Goal: Communication & Community: Answer question/provide support

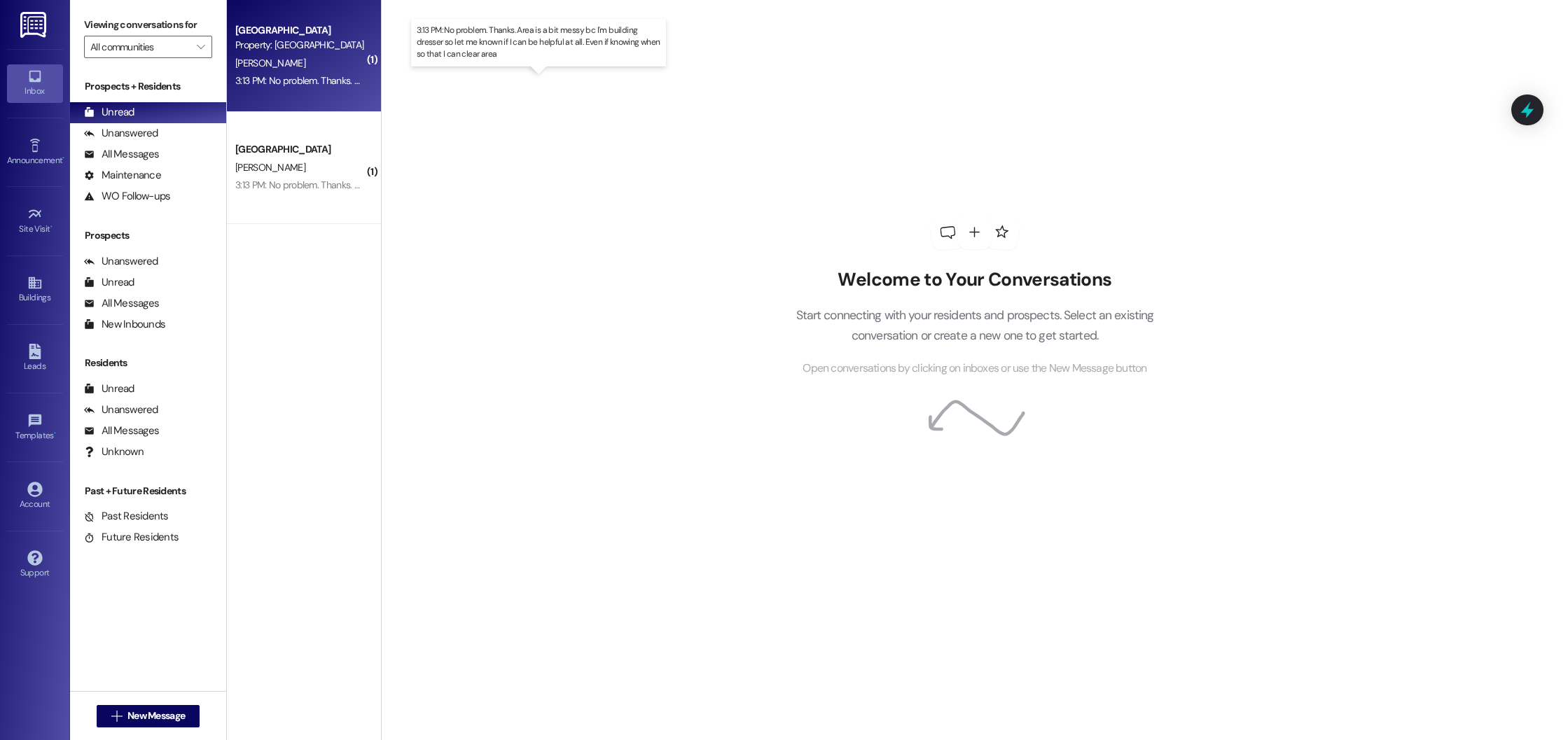
click at [274, 86] on div "3:13 PM: No problem. Thanks. Area is a bit messy bc I'm building dresser so let…" at bounding box center [553, 80] width 636 height 13
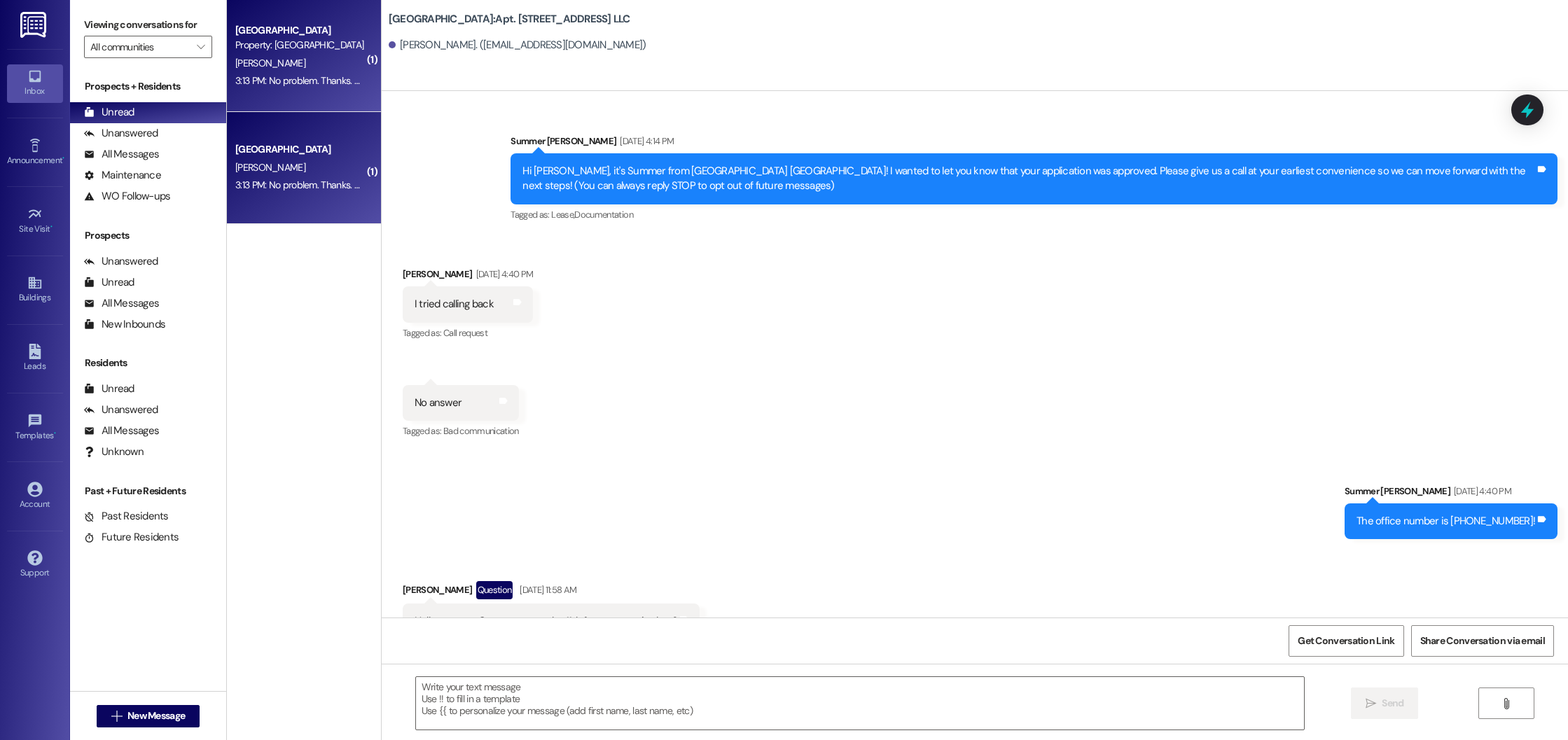
scroll to position [35910, 0]
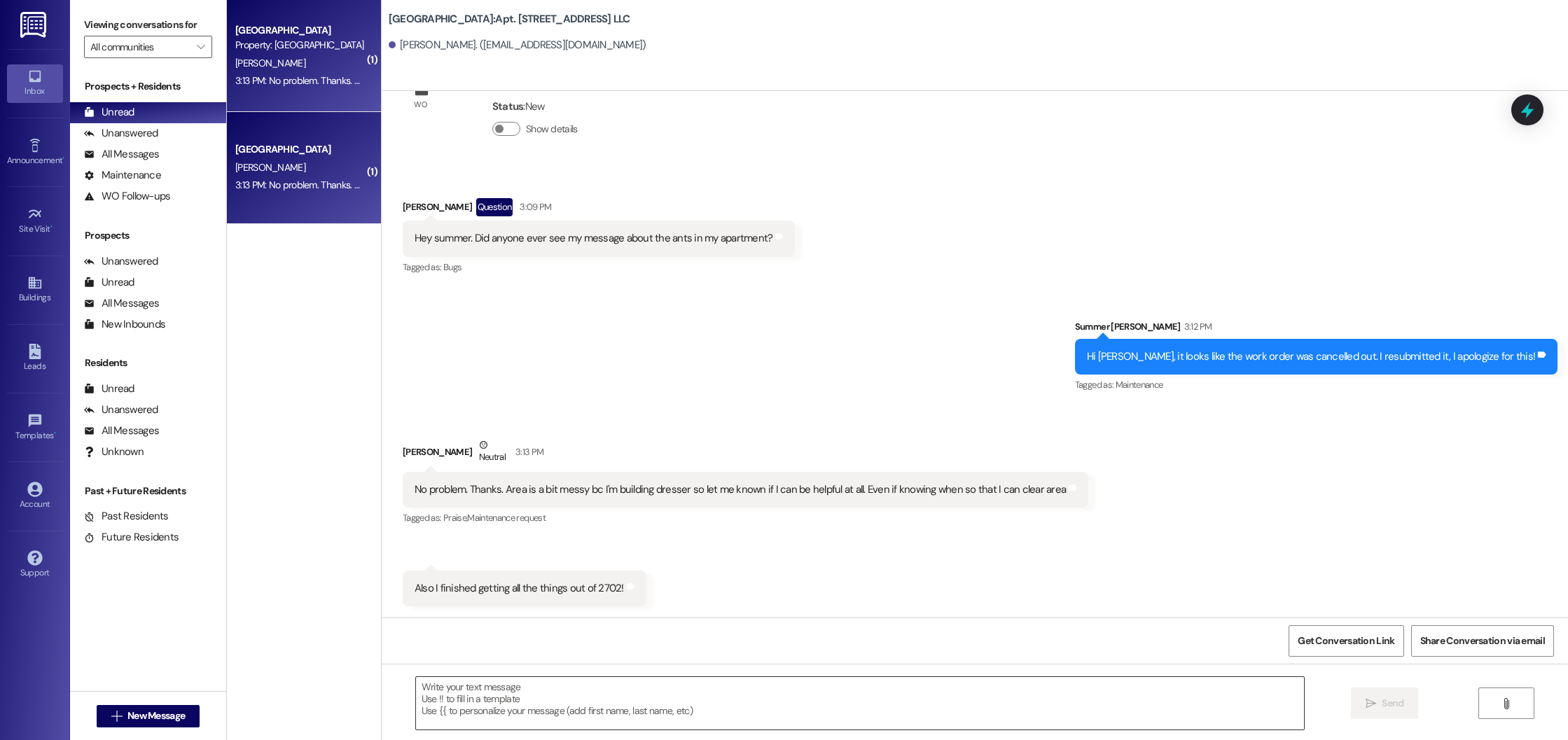
click at [559, 701] on textarea at bounding box center [860, 703] width 889 height 52
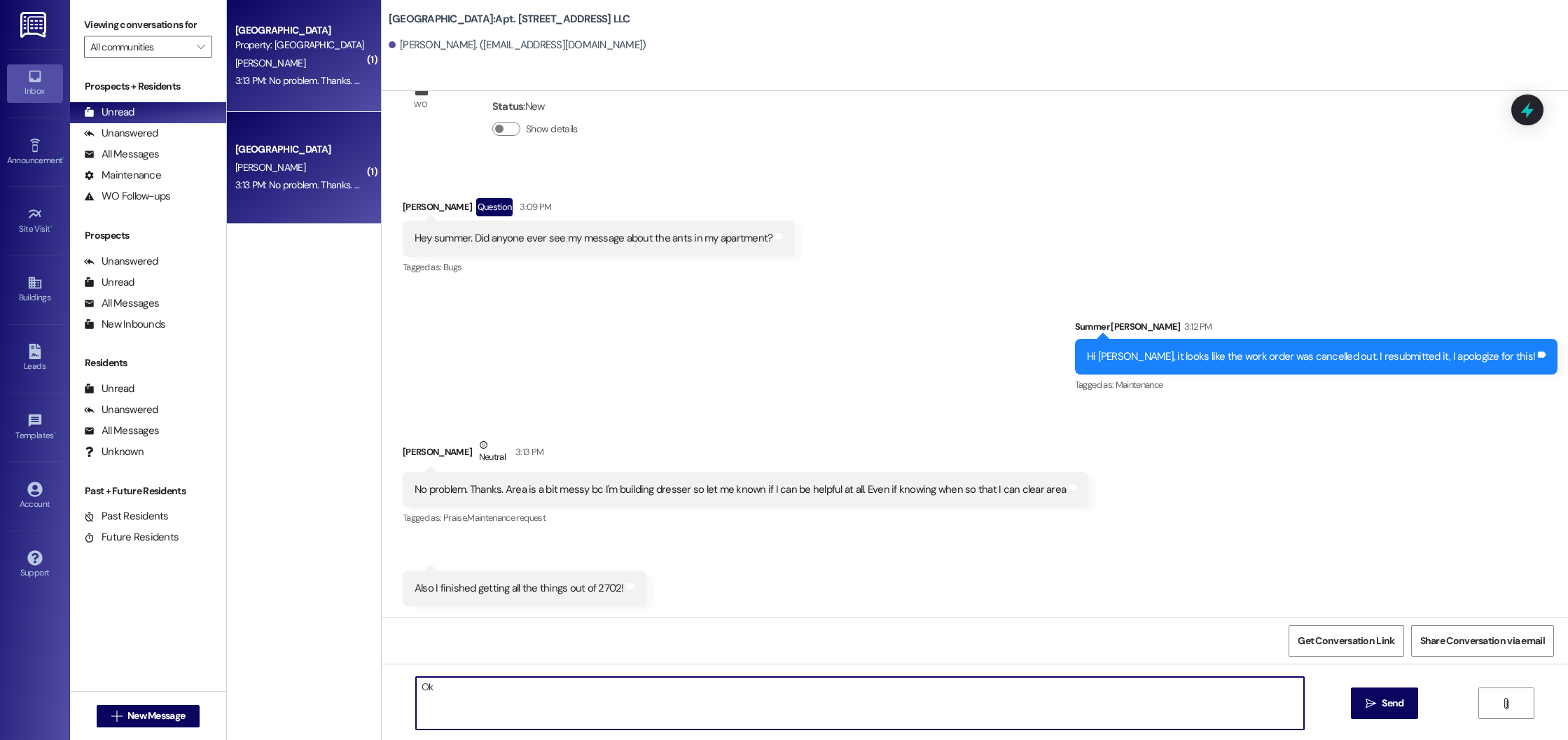
type textarea "O"
type textarea "Sounds good, thank you!"
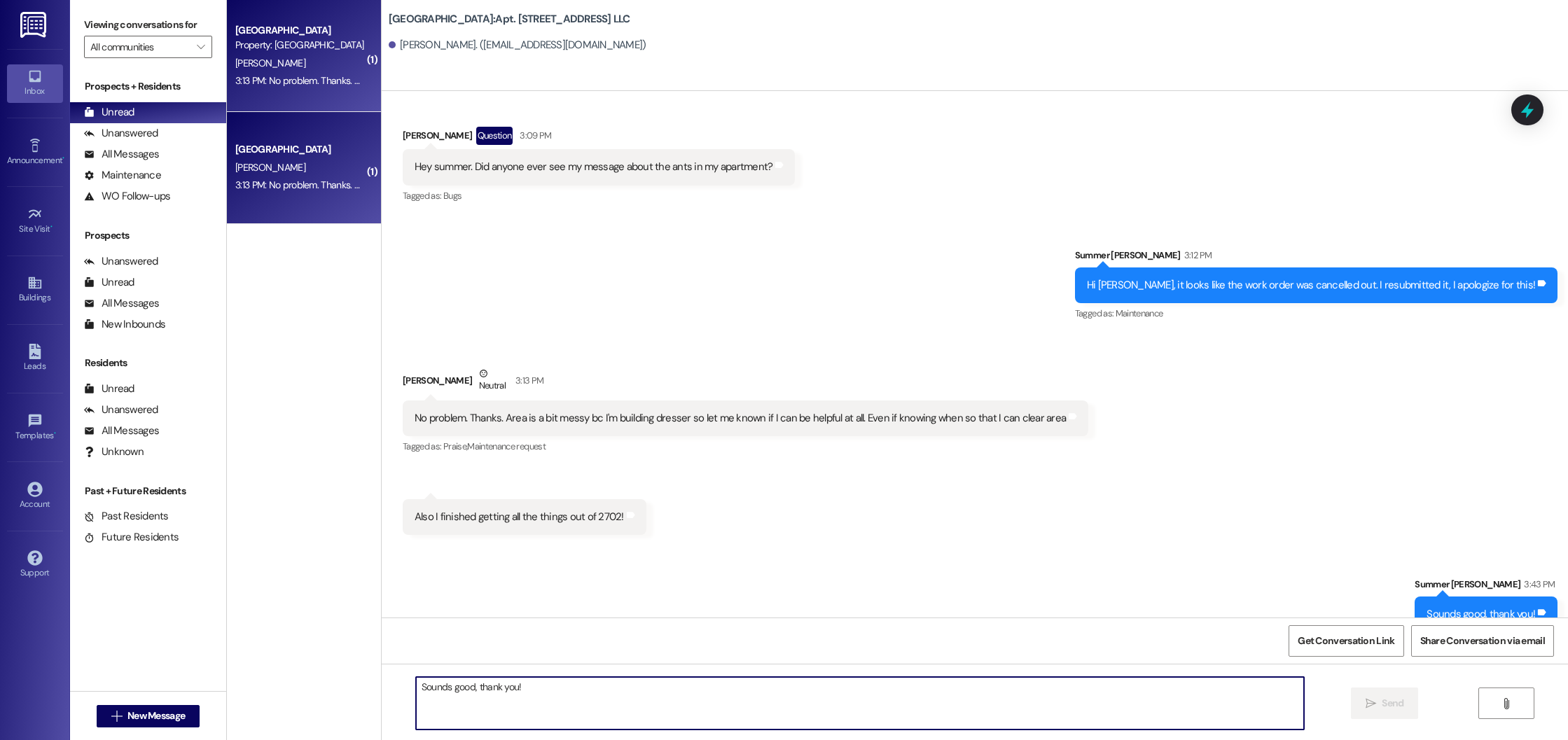
scroll to position [35909, 0]
click at [36, 355] on icon at bounding box center [34, 351] width 12 height 15
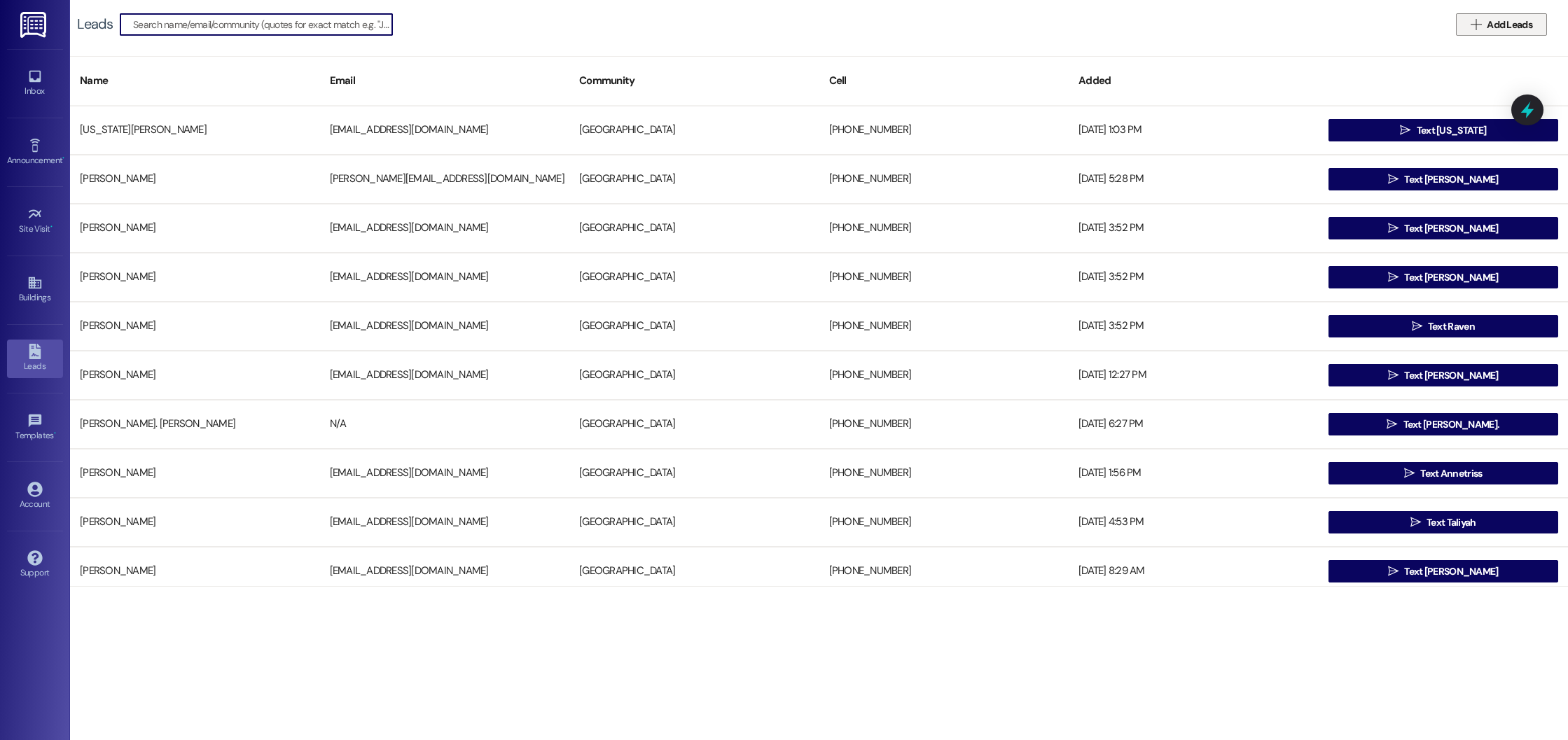
click at [1480, 32] on button " Add Leads" at bounding box center [1501, 24] width 91 height 23
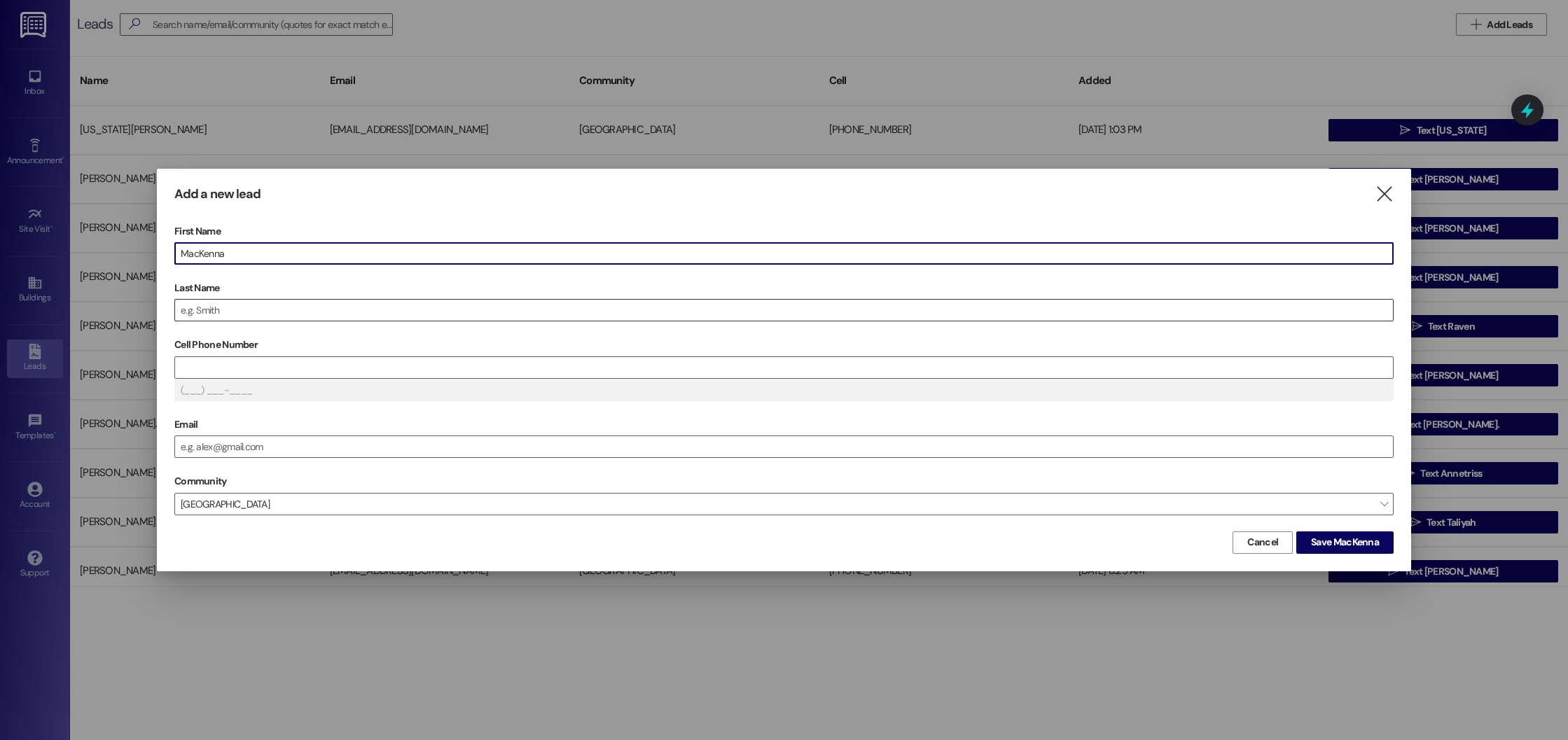
click at [322, 311] on input "Last Name" at bounding box center [784, 310] width 1218 height 21
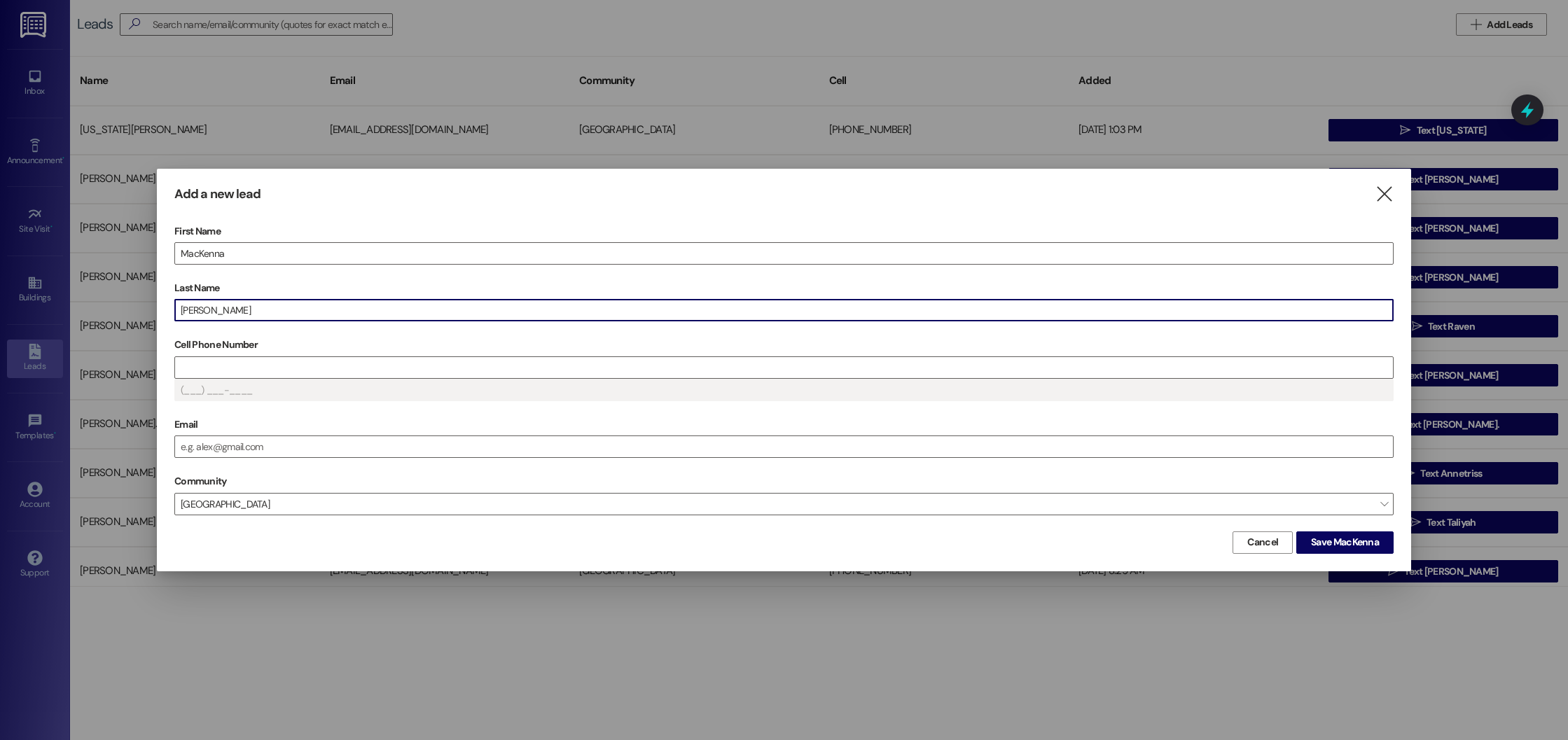
click at [326, 355] on label "Cell Phone Number" at bounding box center [784, 345] width 1220 height 22
click at [326, 357] on input "Cell Phone Number" at bounding box center [784, 367] width 1218 height 21
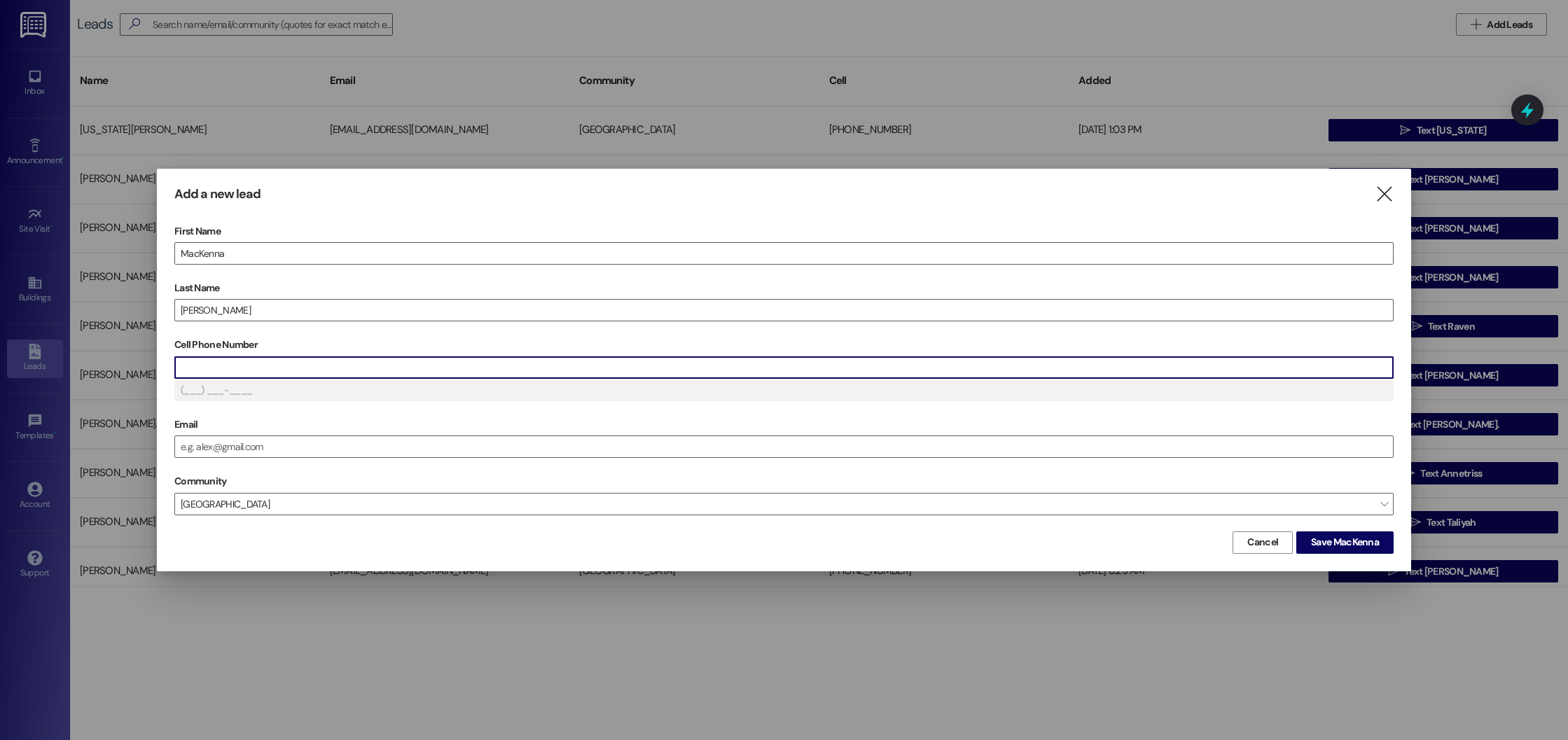
click at [326, 364] on input "Cell Phone Number" at bounding box center [784, 367] width 1218 height 21
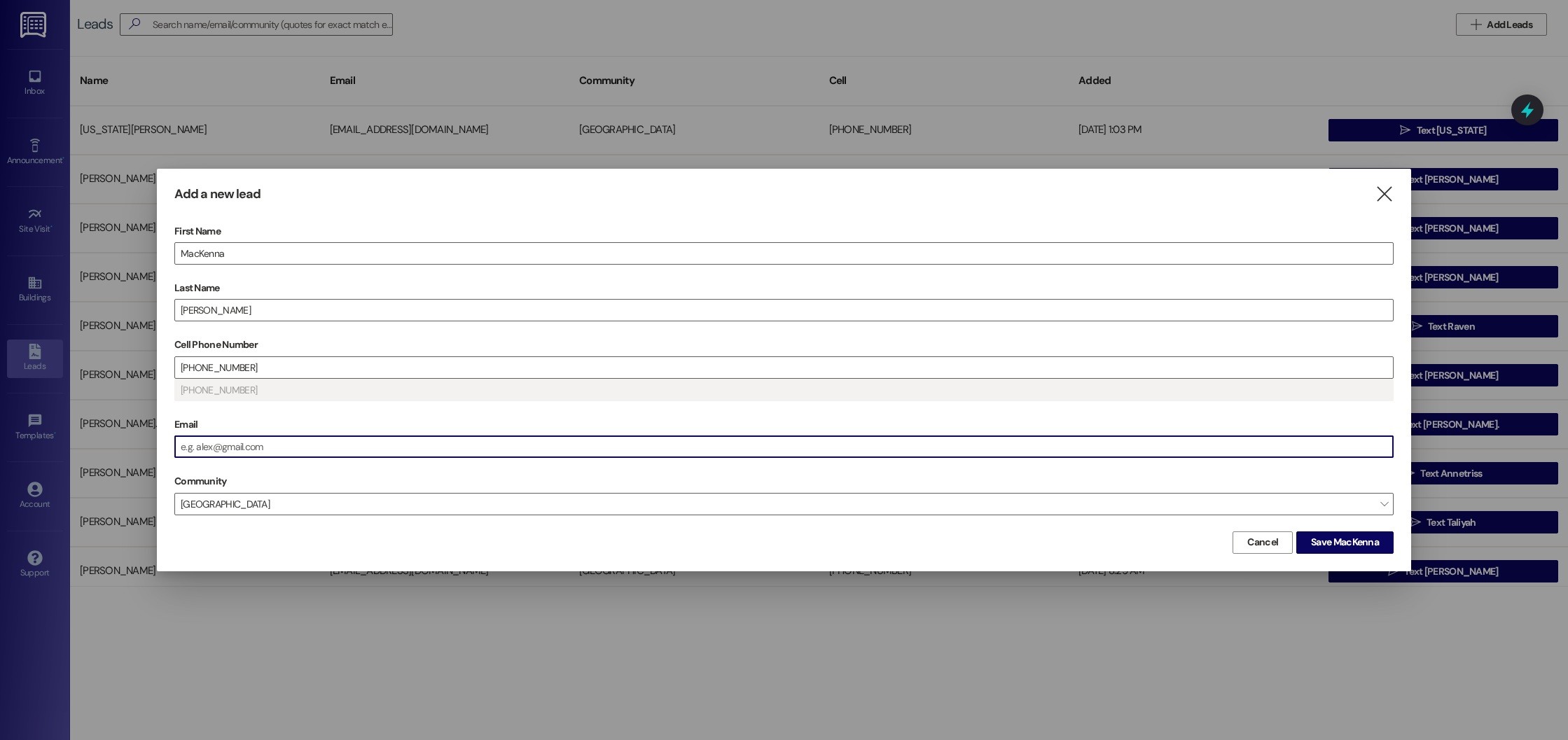
click at [353, 450] on input "Email" at bounding box center [784, 446] width 1218 height 21
click at [1337, 535] on span "Save MacKenna" at bounding box center [1345, 542] width 68 height 14
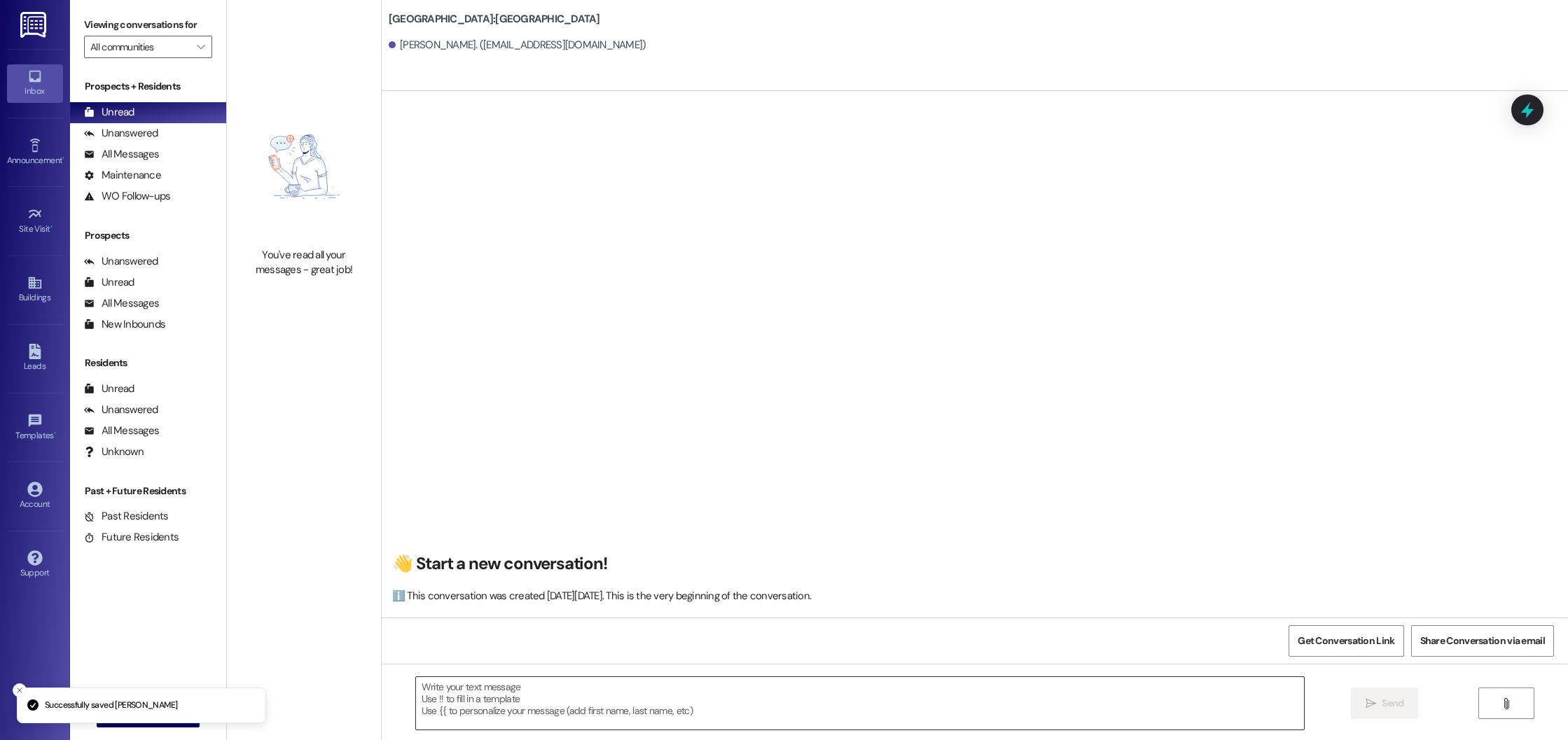
click at [473, 713] on textarea at bounding box center [860, 703] width 889 height 52
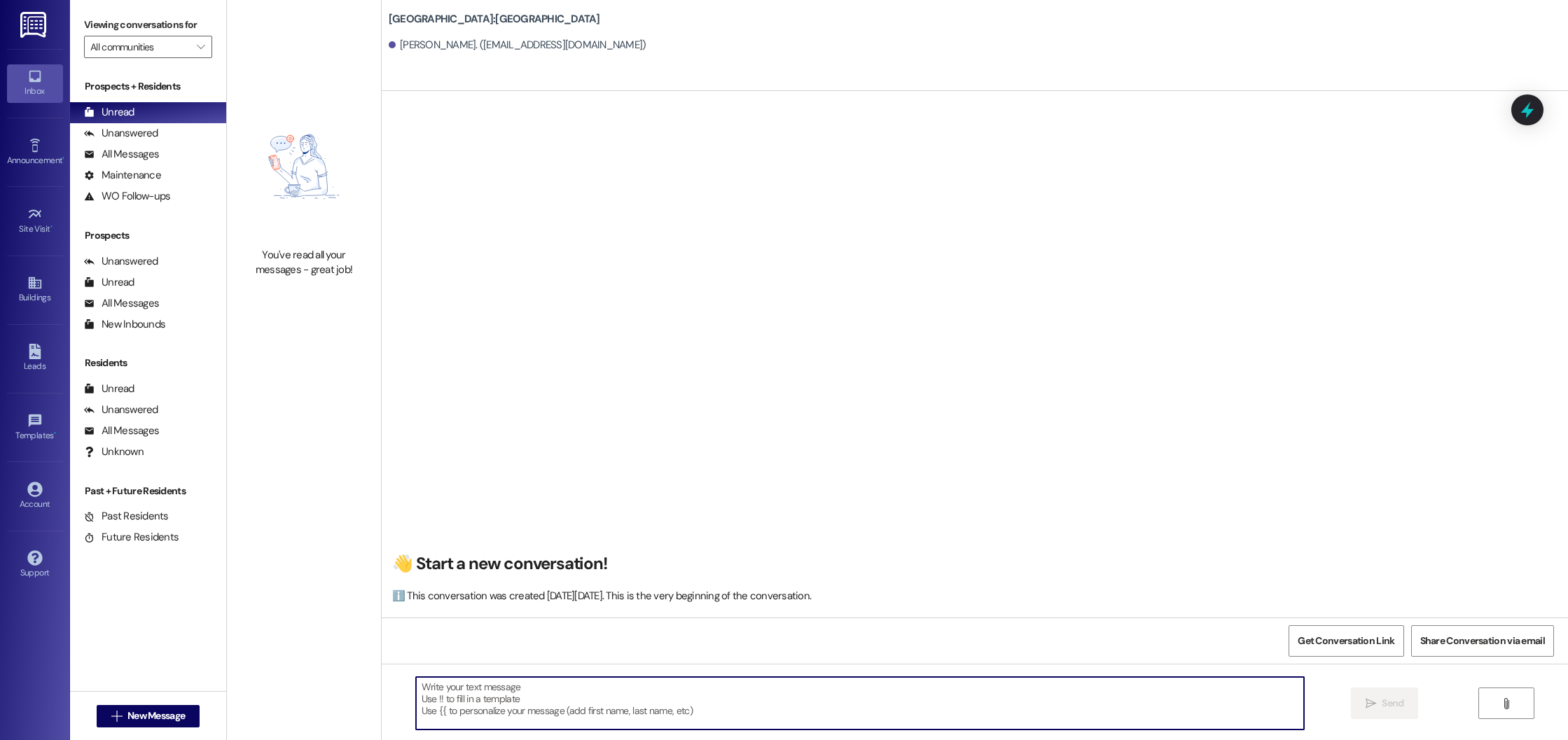
paste textarea "Good morning! This is Summer from Beacon Place Northport. I saw that you’re int…"
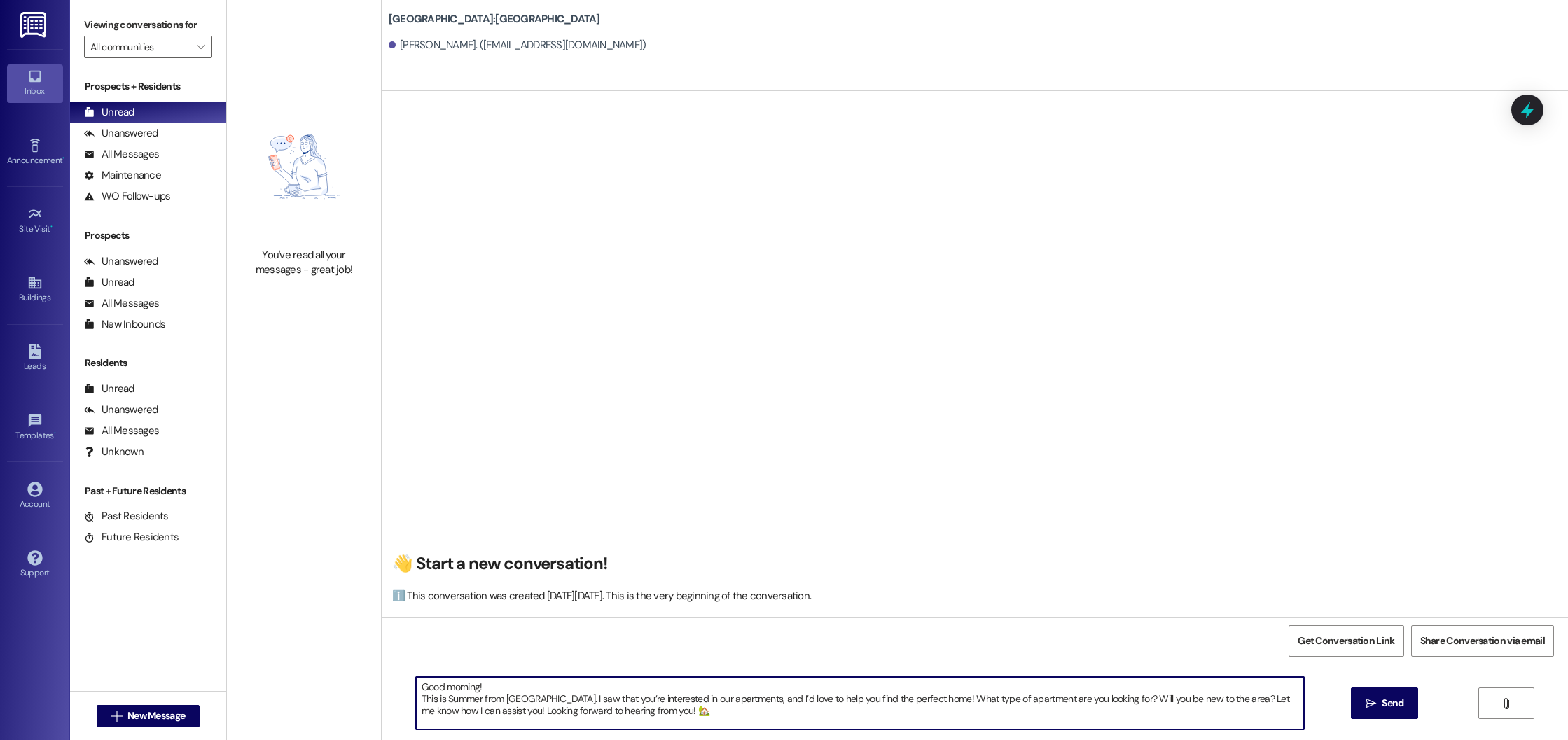
drag, startPoint x: 469, startPoint y: 689, endPoint x: 436, endPoint y: 683, distance: 33.5
click at [436, 683] on textarea "Good morning! This is Summer from Beacon Place Northport. I saw that you’re int…" at bounding box center [860, 703] width 889 height 52
type textarea "Good afternoon! This is Summer from Beacon Place Northport. I saw that you’re i…"
click at [1384, 708] on span "Send" at bounding box center [1393, 703] width 22 height 14
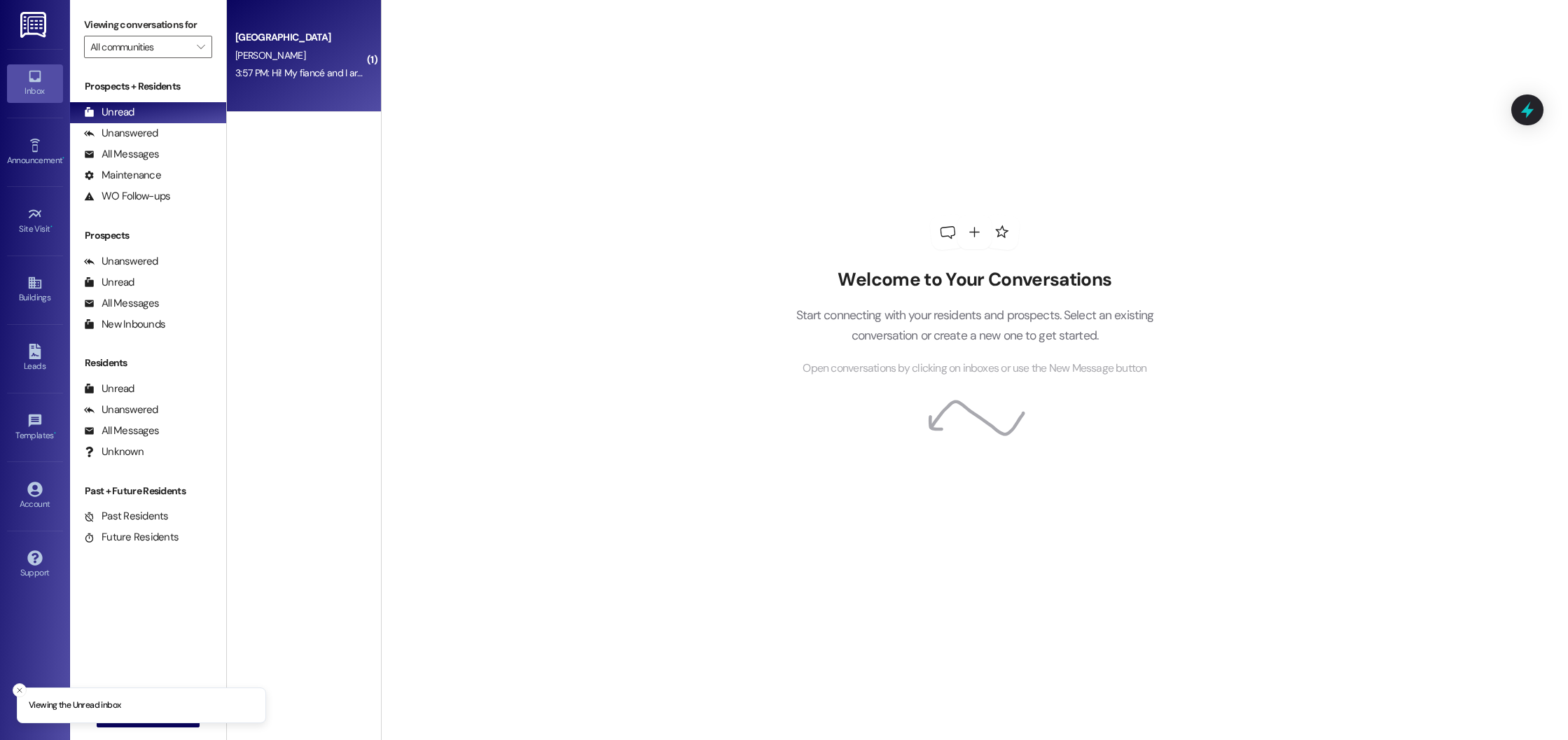
click at [322, 83] on div "Beacon Place Northport Prospect M. Gosart 3:57 PM: Hi! My fiancé and I are movi…" at bounding box center [303, 56] width 154 height 112
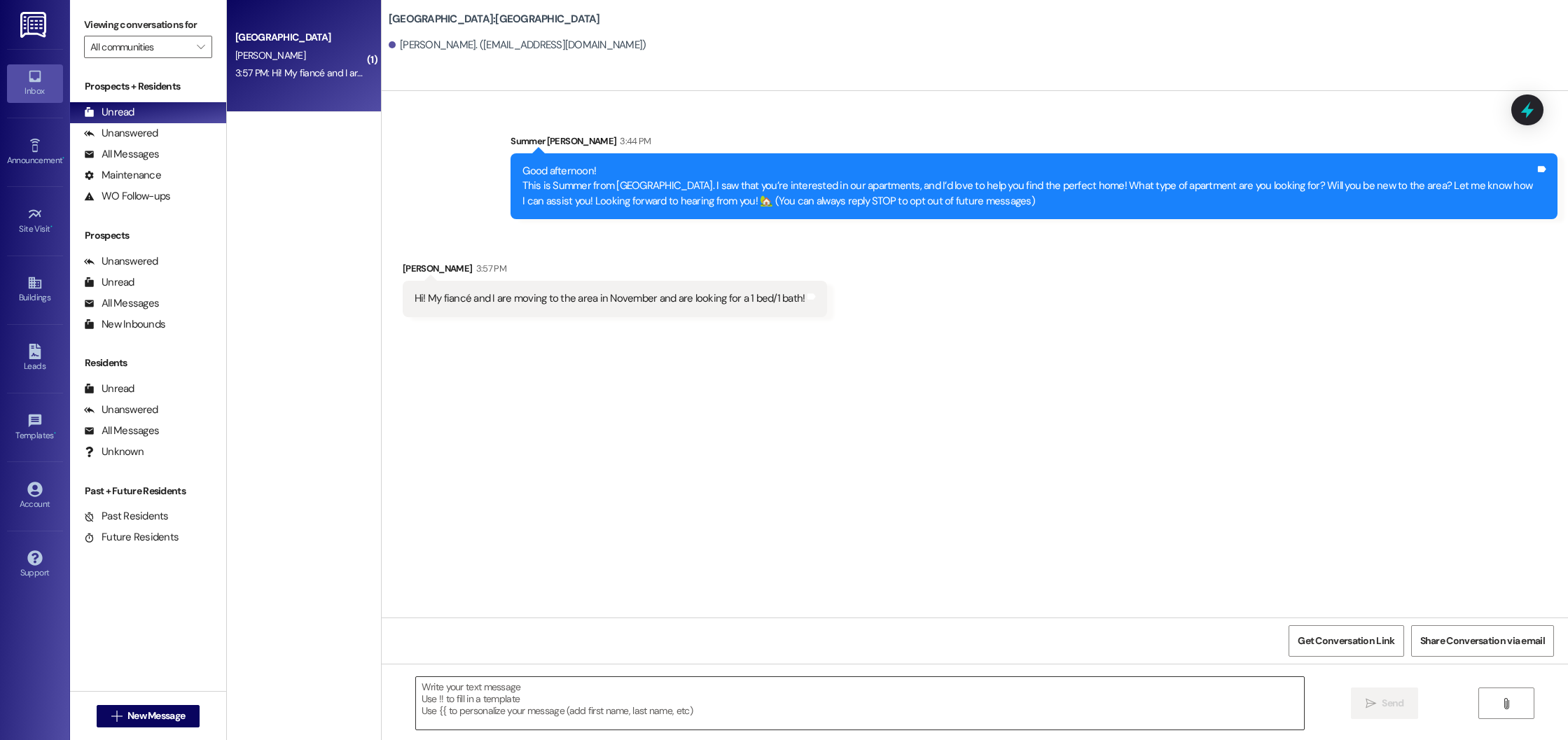
click at [553, 720] on textarea at bounding box center [860, 703] width 889 height 52
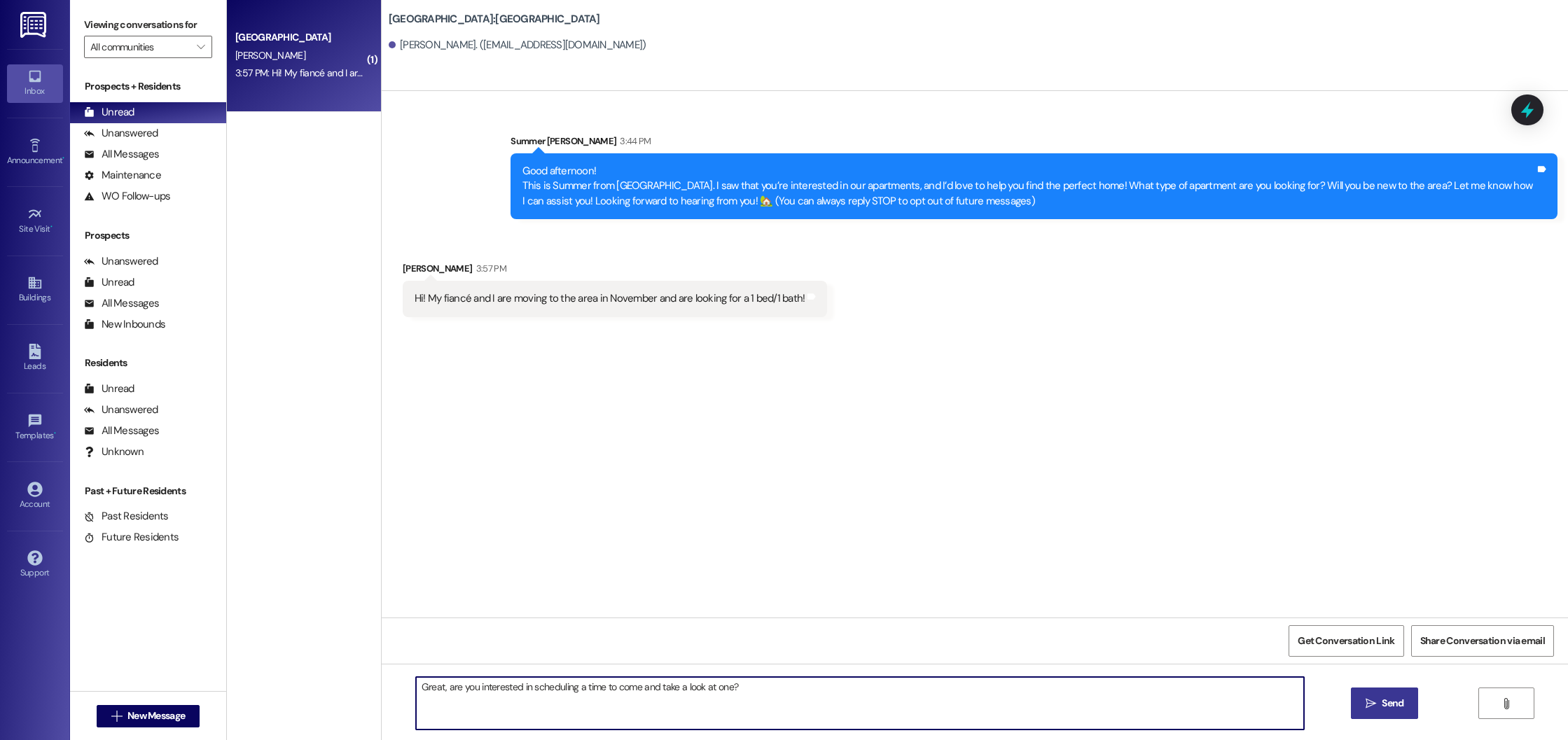
type textarea "Great, are you interested in scheduling a time to come and take a look at one?"
click at [1385, 702] on span "Send" at bounding box center [1393, 703] width 22 height 14
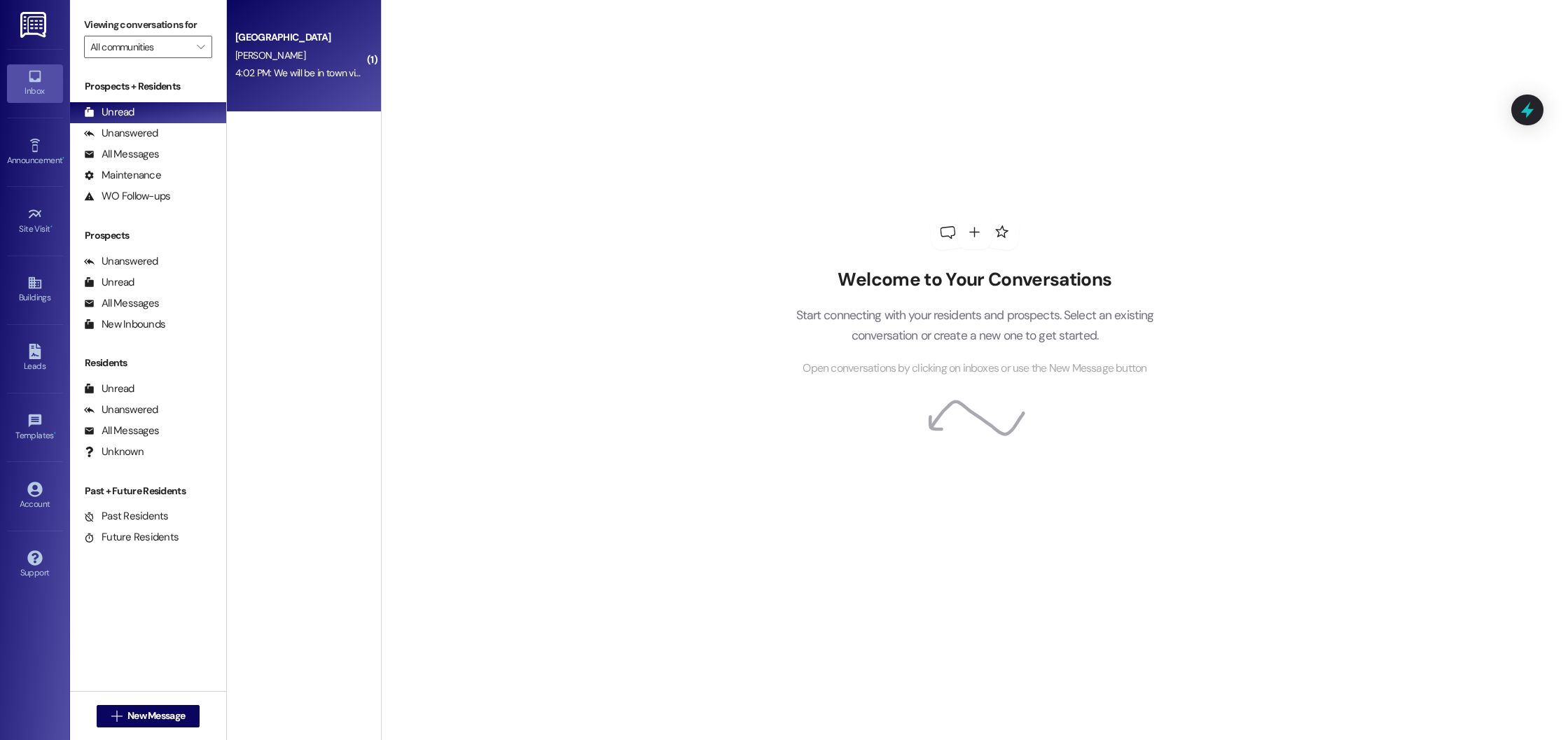
click at [282, 79] on div "4:02 PM: We will be in town visiting on September 13th. Do you have any times a…" at bounding box center [414, 73] width 357 height 13
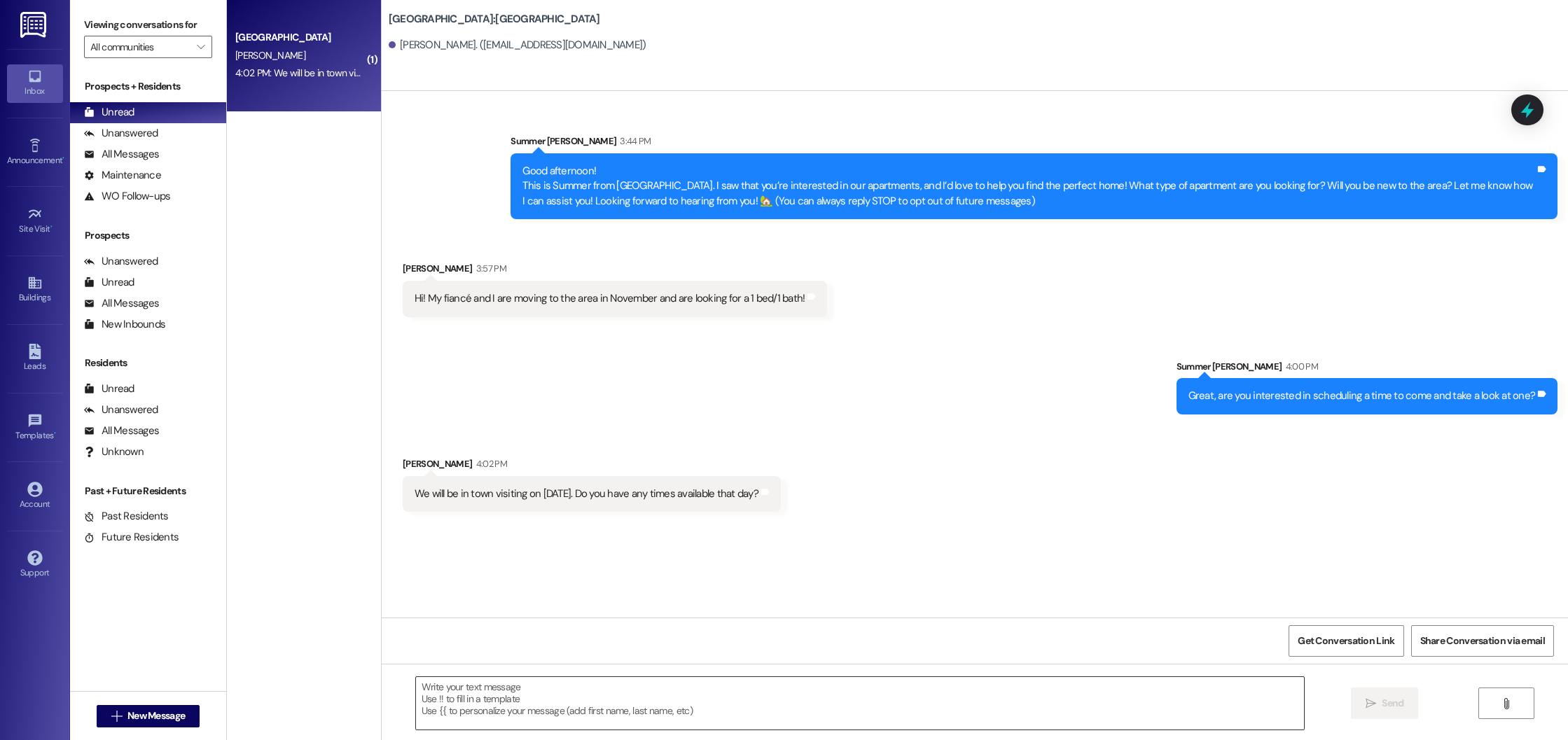
click at [461, 703] on textarea at bounding box center [860, 703] width 889 height 52
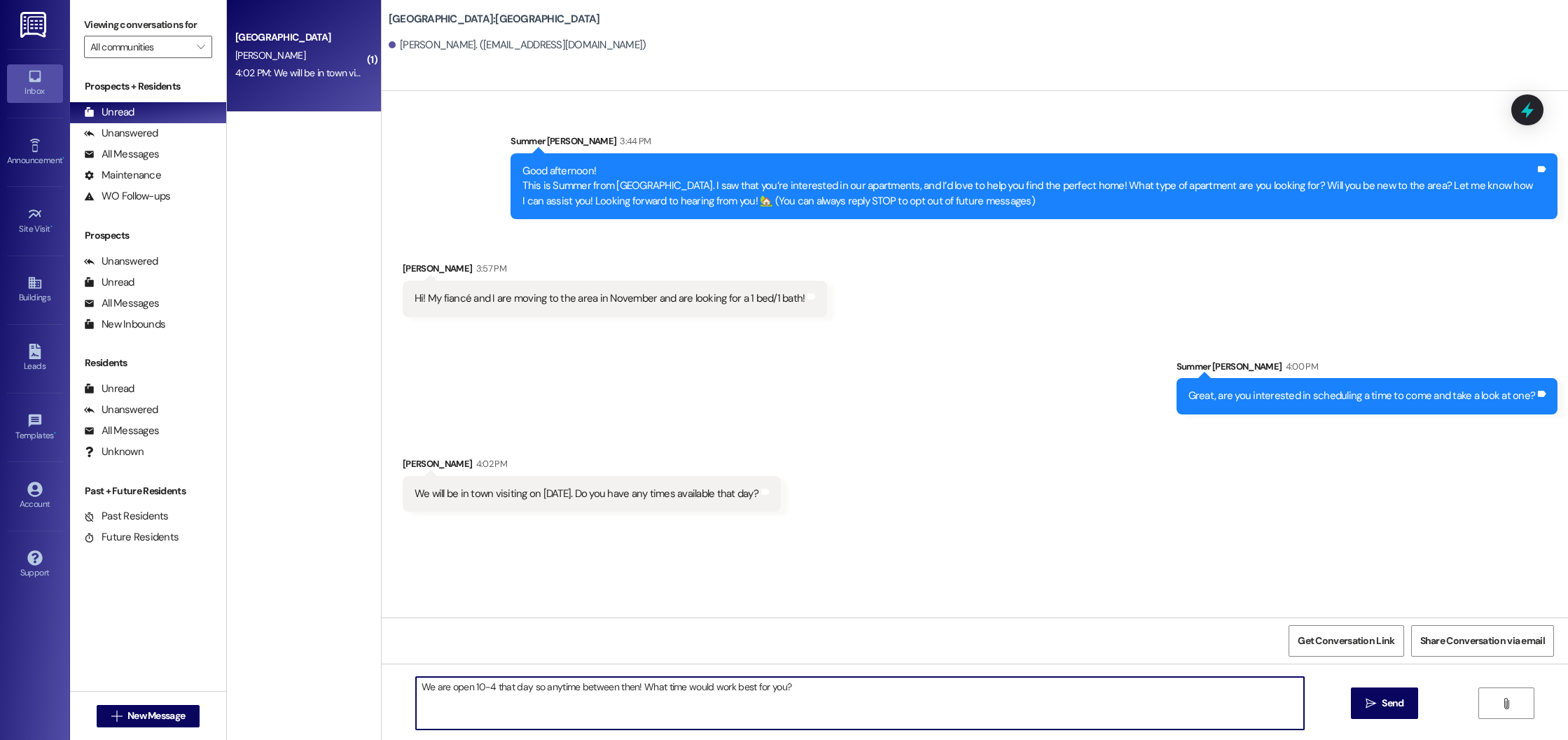
type textarea "We are open 10-4 that day so anytime between then! What time would work best fo…"
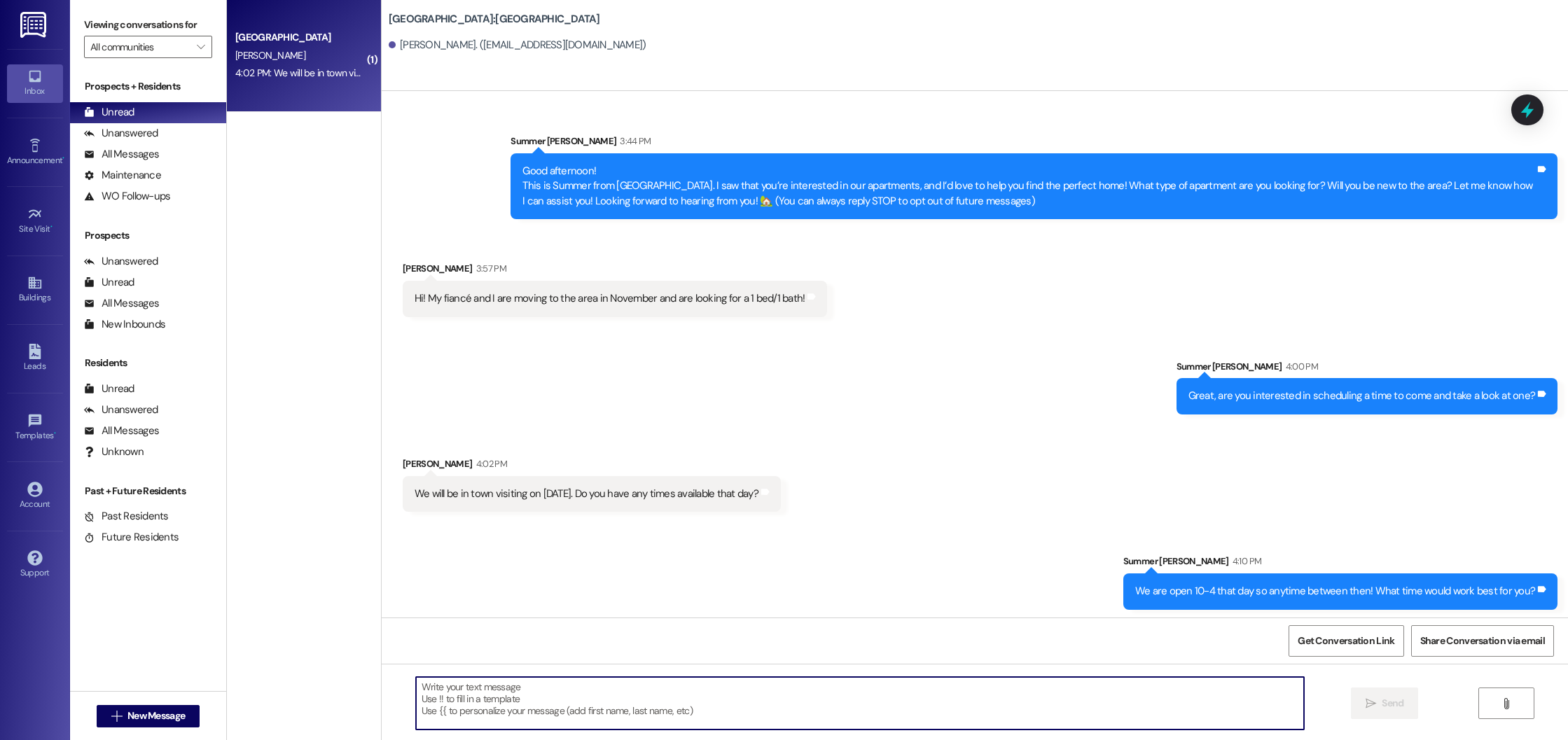
scroll to position [3, 0]
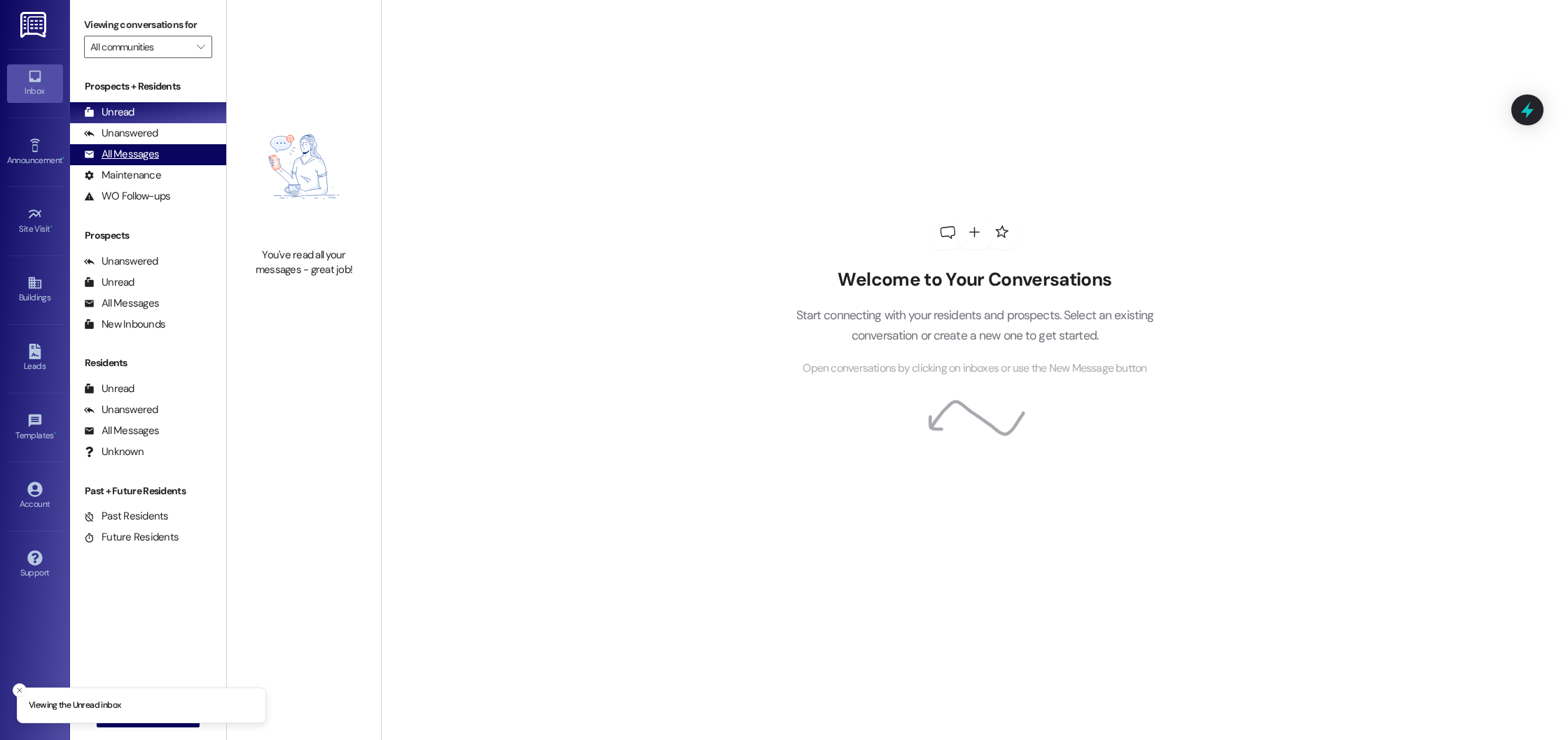
click at [137, 152] on div "All Messages" at bounding box center [121, 154] width 75 height 14
